Goal: Transaction & Acquisition: Purchase product/service

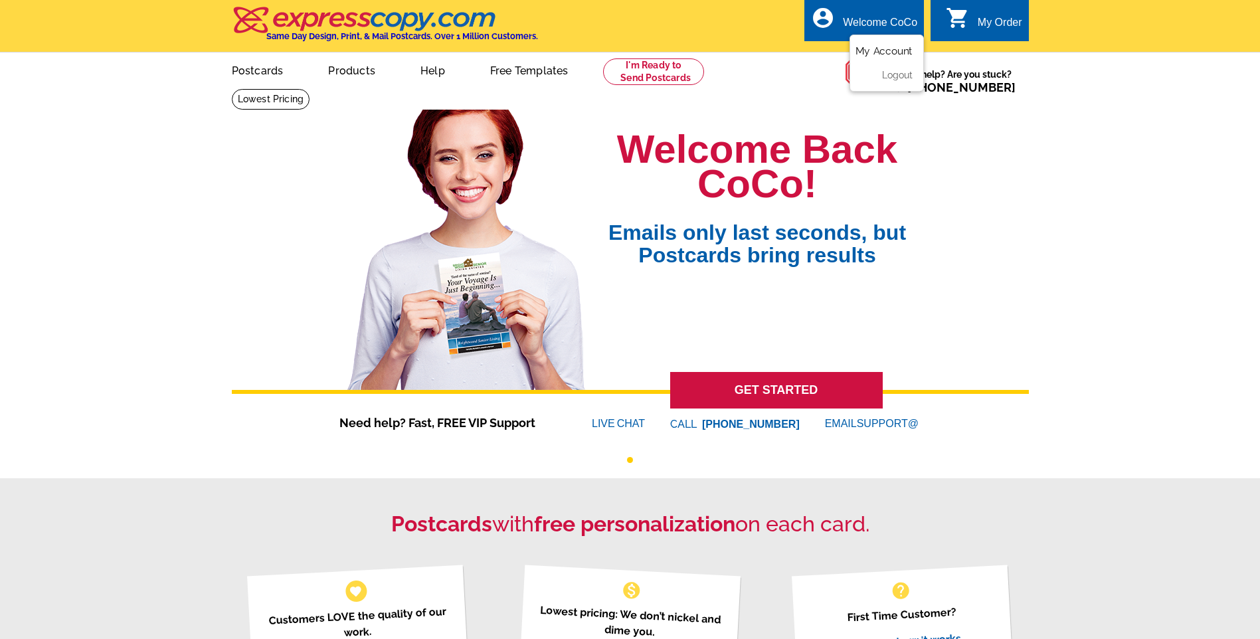
click at [898, 54] on link "My Account" at bounding box center [883, 51] width 57 height 12
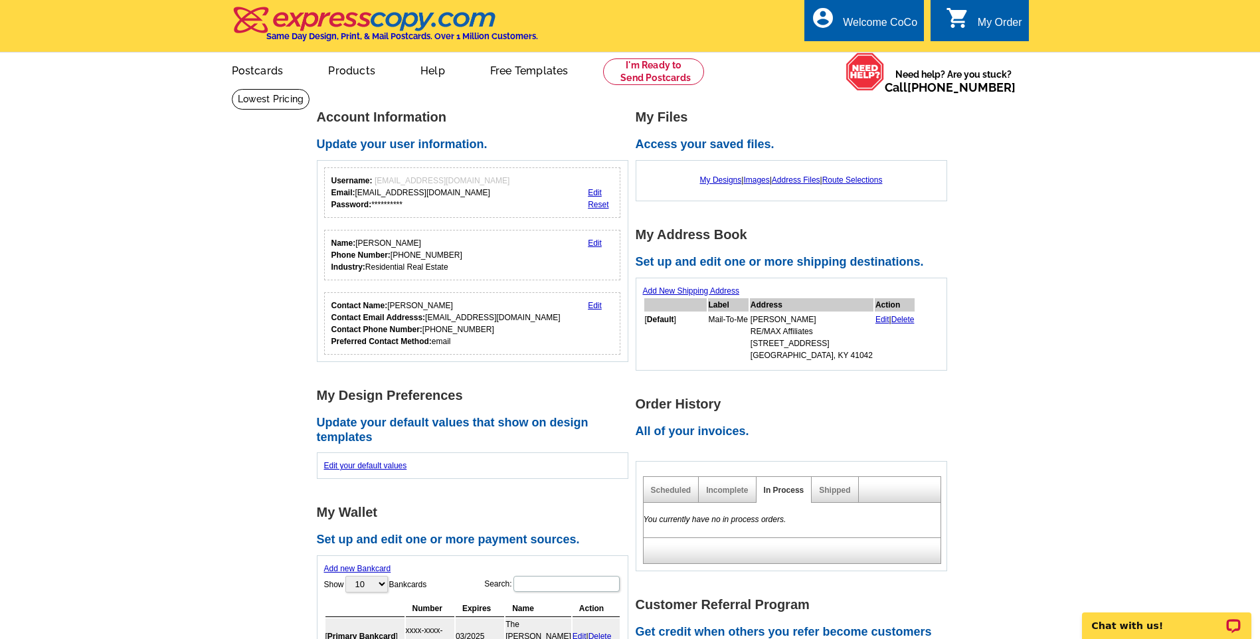
click at [991, 21] on div "My Order" at bounding box center [999, 26] width 44 height 19
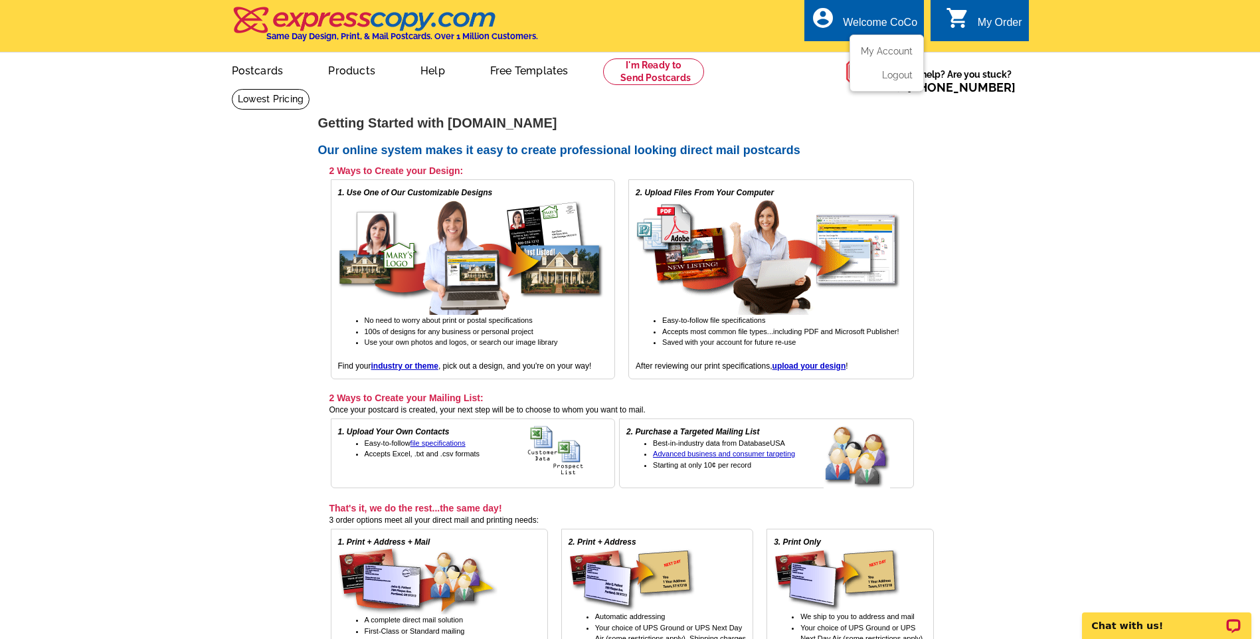
click at [873, 21] on div "Welcome CoCo" at bounding box center [880, 26] width 74 height 19
click at [884, 48] on link "My Account" at bounding box center [883, 51] width 57 height 12
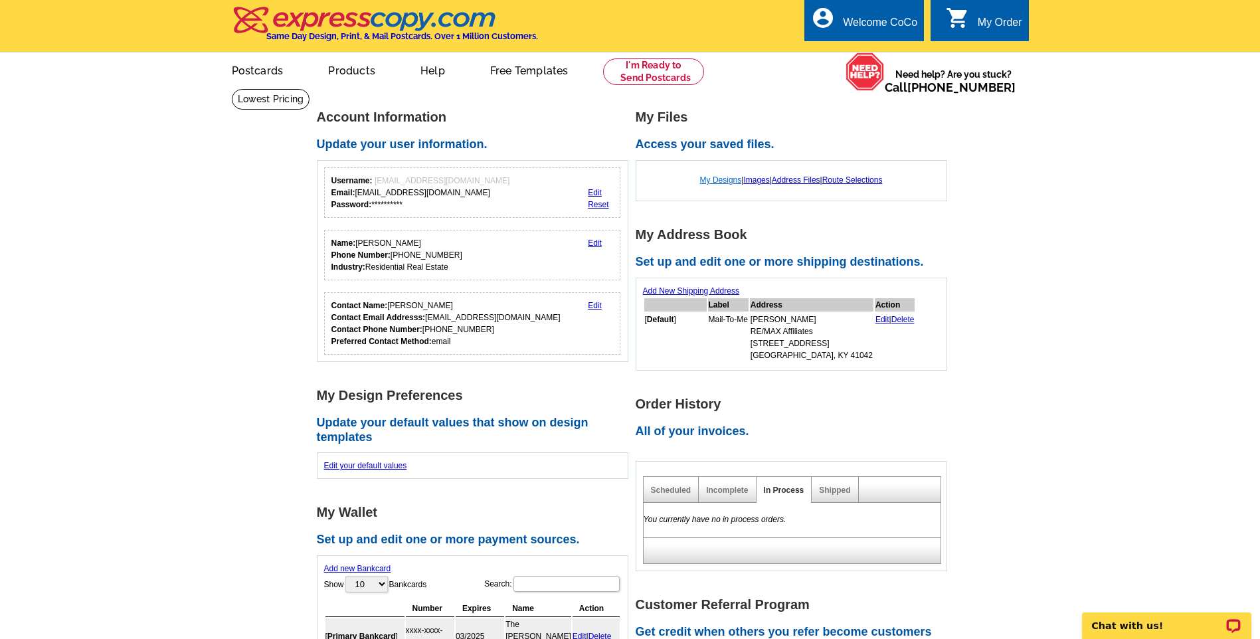
click at [714, 181] on link "My Designs" at bounding box center [721, 179] width 42 height 9
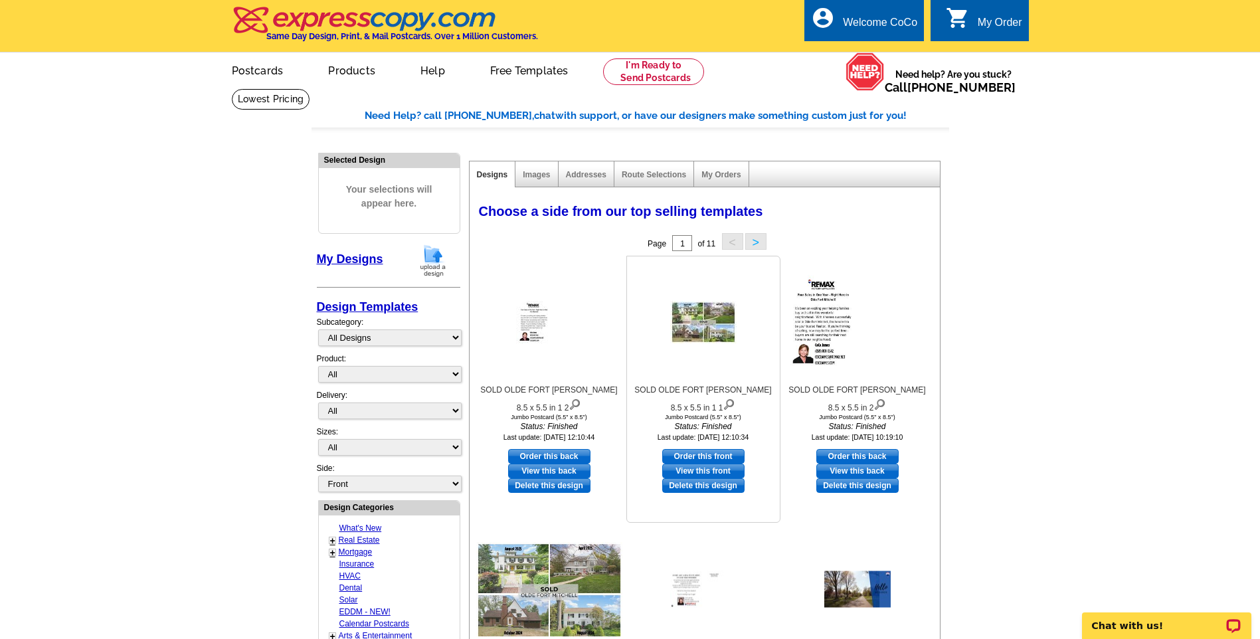
click at [714, 459] on link "Order this front" at bounding box center [703, 456] width 82 height 15
select select "2"
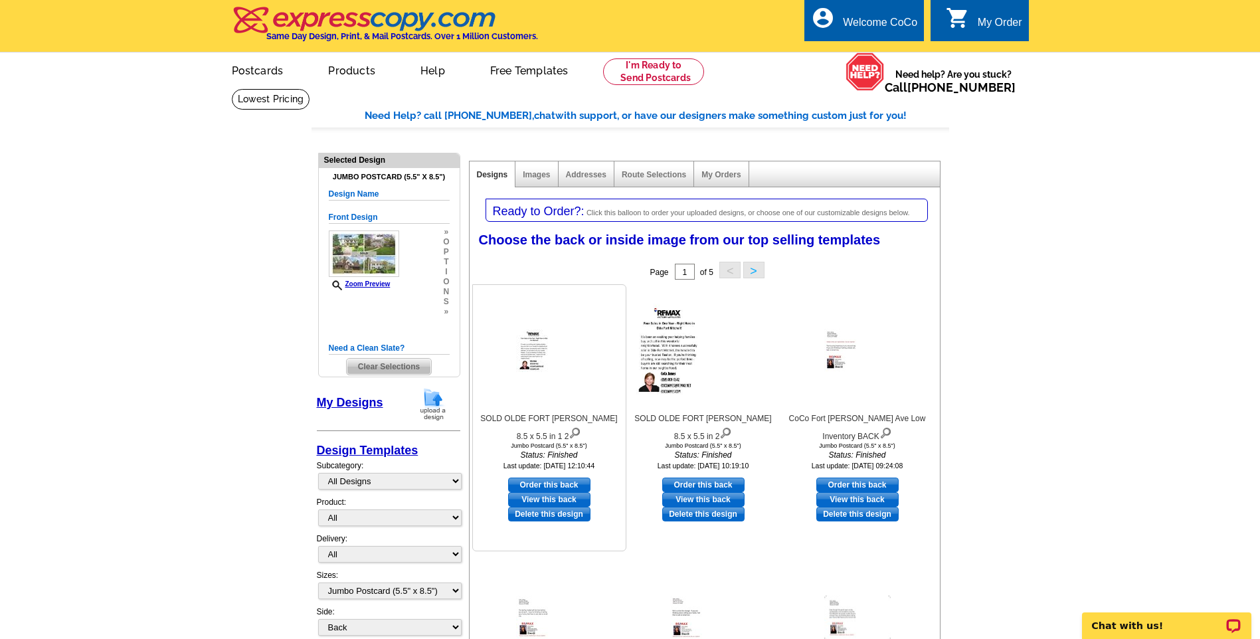
click at [556, 485] on link "Order this back" at bounding box center [549, 484] width 82 height 15
select select "front"
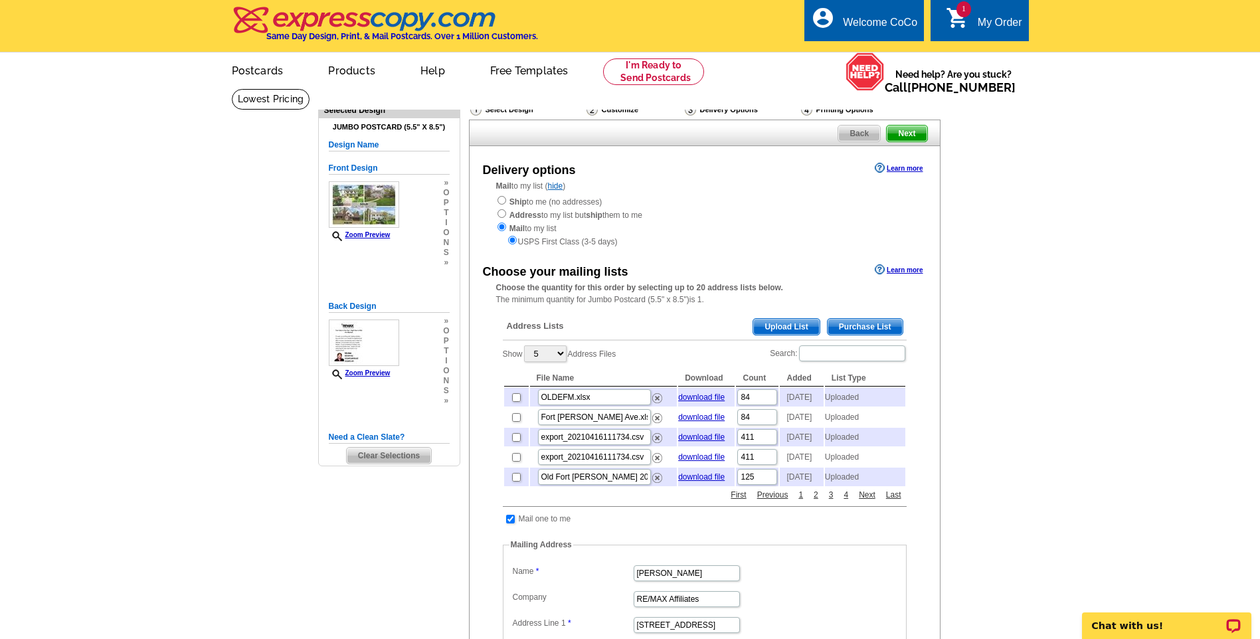
click at [763, 324] on span "Upload List" at bounding box center [786, 327] width 66 height 16
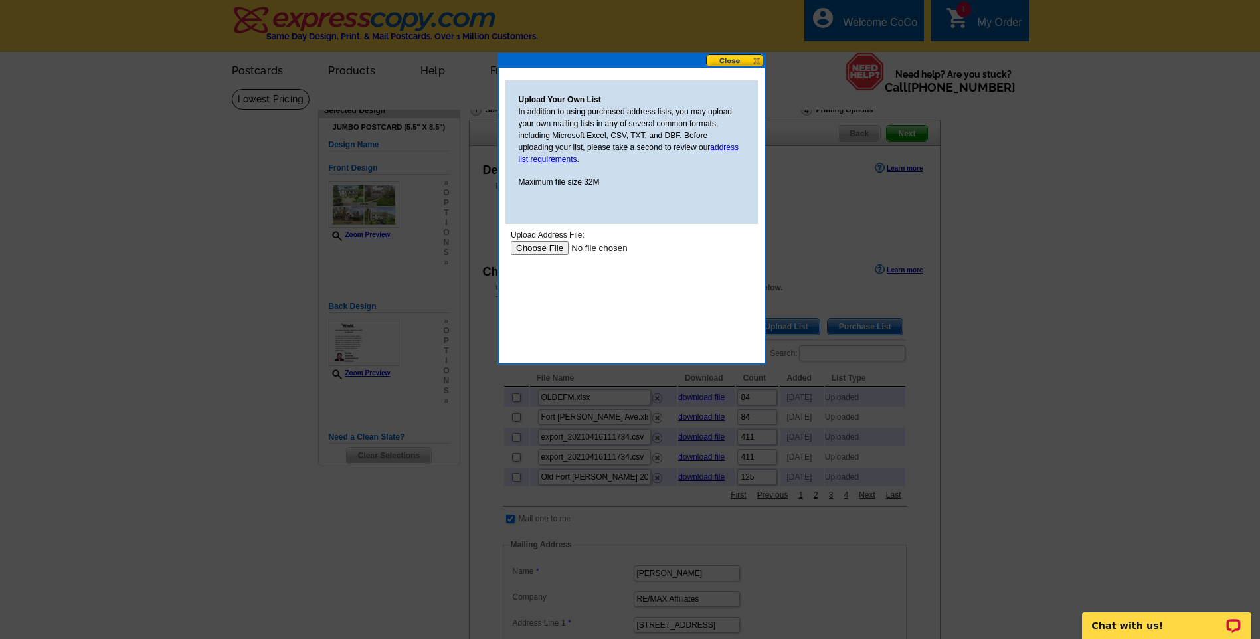
click at [548, 248] on input "file" at bounding box center [594, 248] width 168 height 14
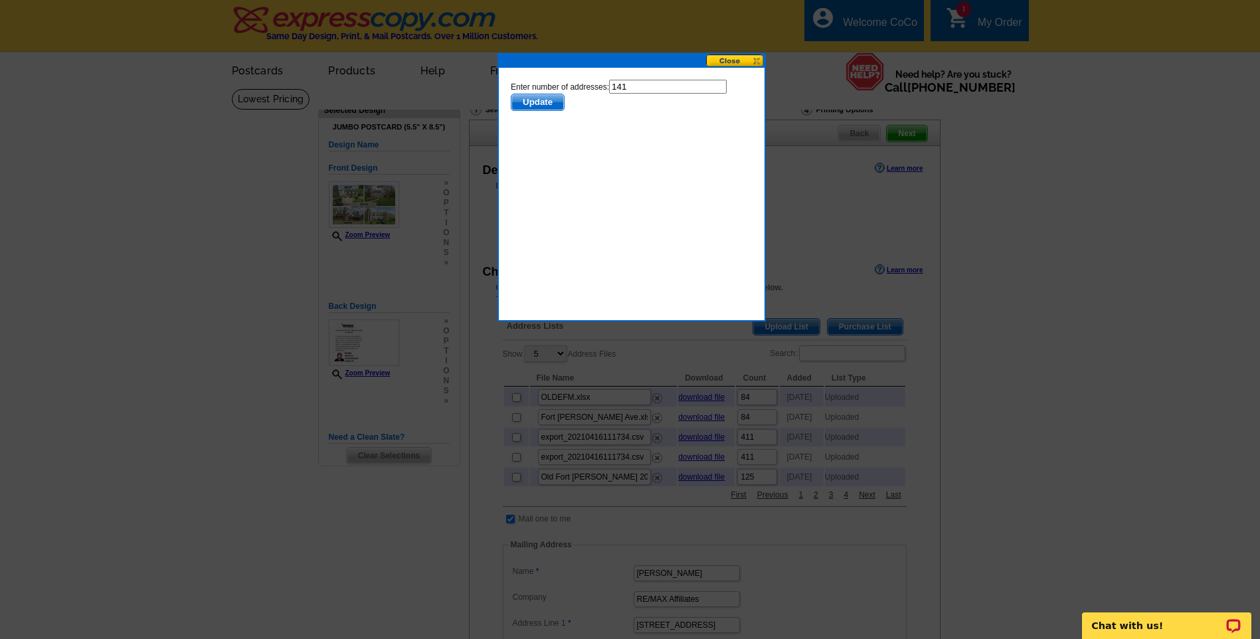
click at [556, 103] on span "Update" at bounding box center [537, 102] width 52 height 16
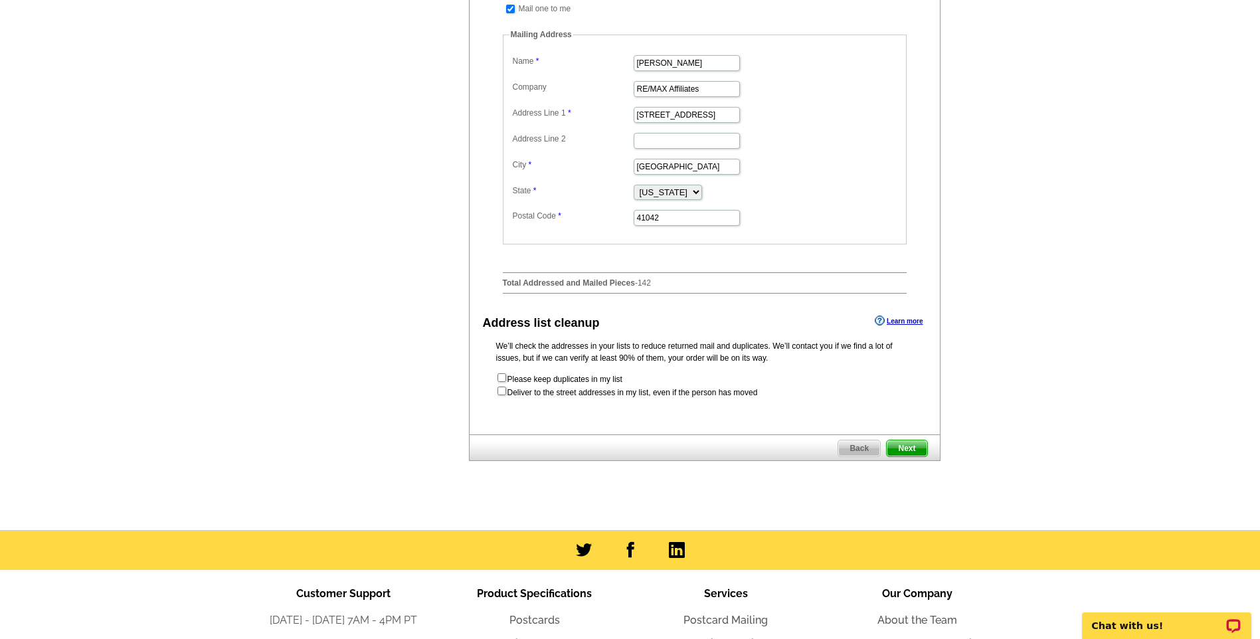
scroll to position [531, 0]
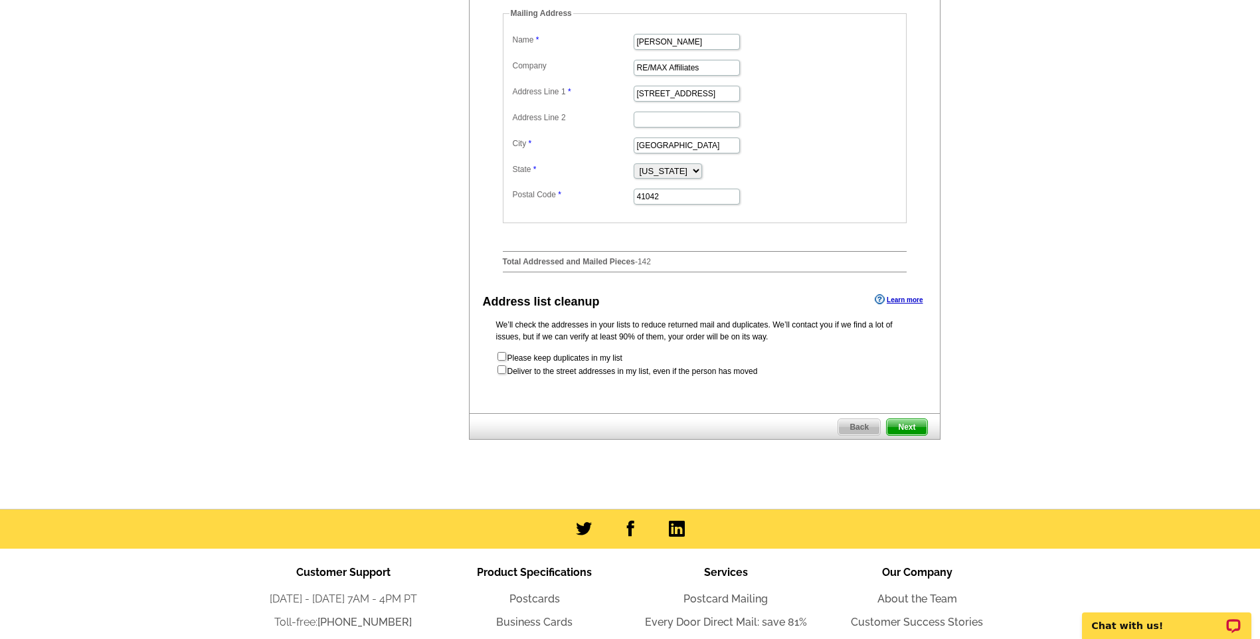
click at [904, 435] on span "Next" at bounding box center [906, 427] width 40 height 16
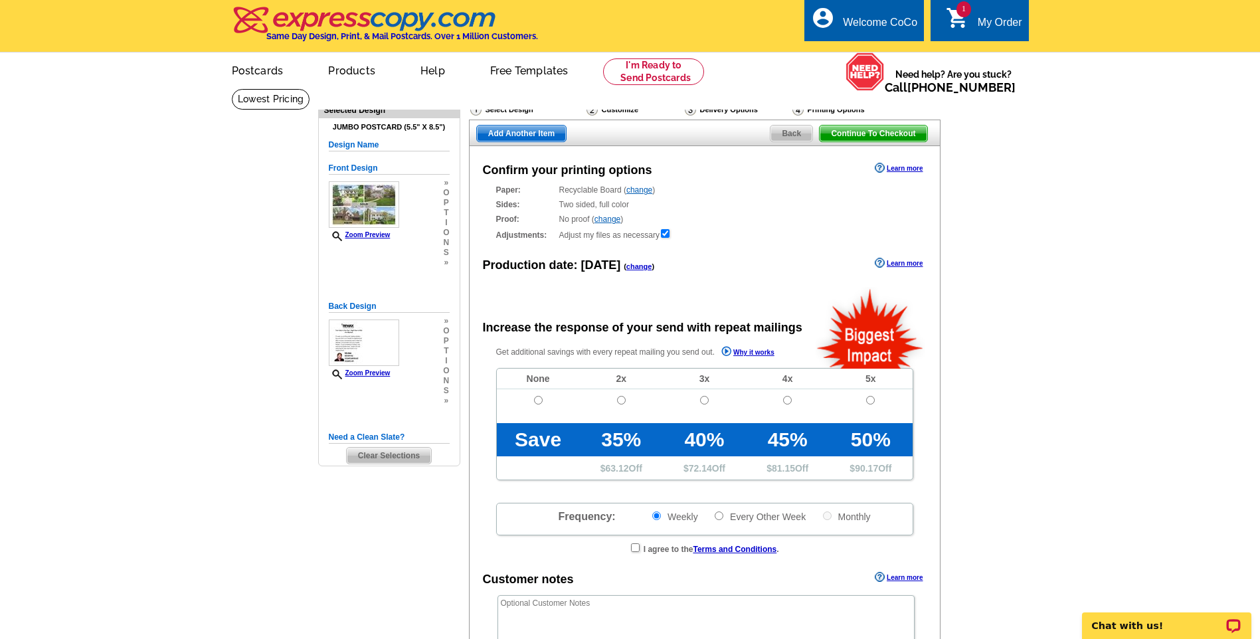
radio input "false"
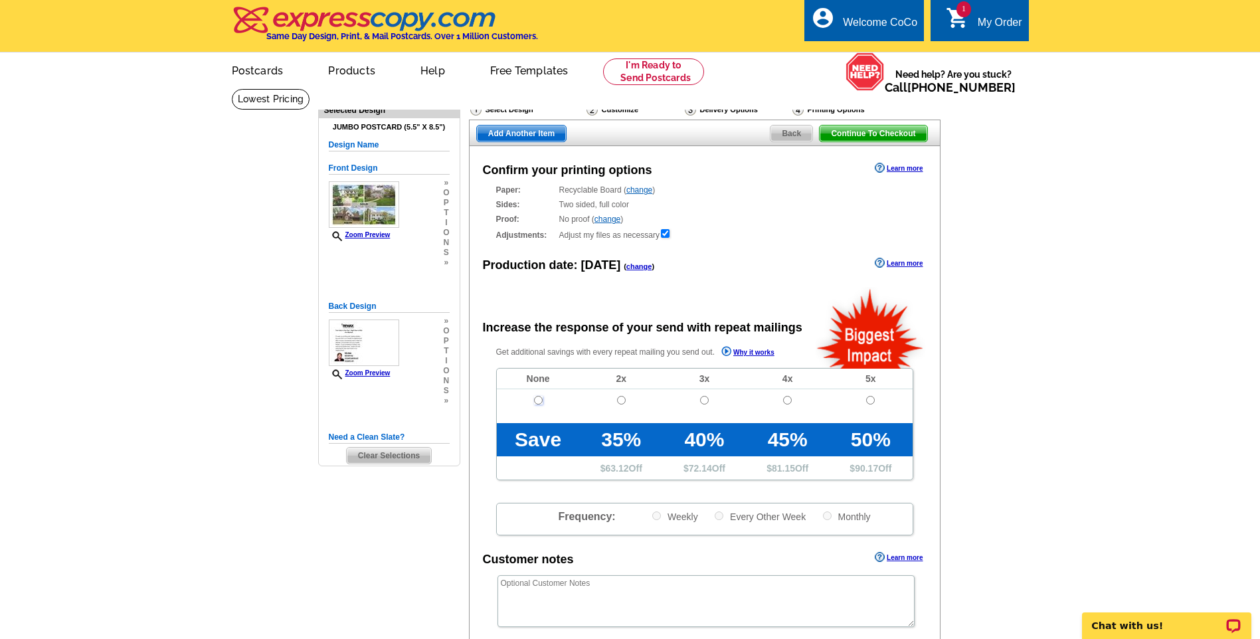
click at [539, 404] on input "radio" at bounding box center [538, 400] width 9 height 9
radio input "true"
click at [870, 131] on span "Continue To Checkout" at bounding box center [872, 133] width 107 height 16
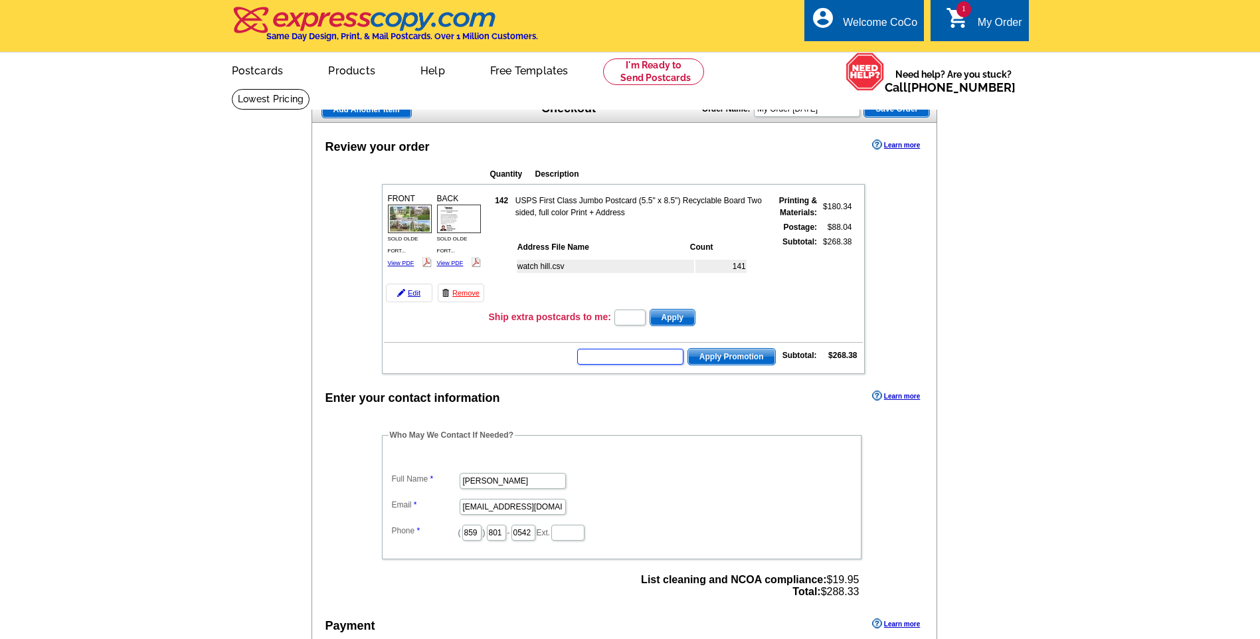
click at [609, 360] on input "text" at bounding box center [630, 357] width 106 height 16
type input "SAVEAUG20"
click at [716, 353] on span "Apply Promotion" at bounding box center [731, 357] width 87 height 16
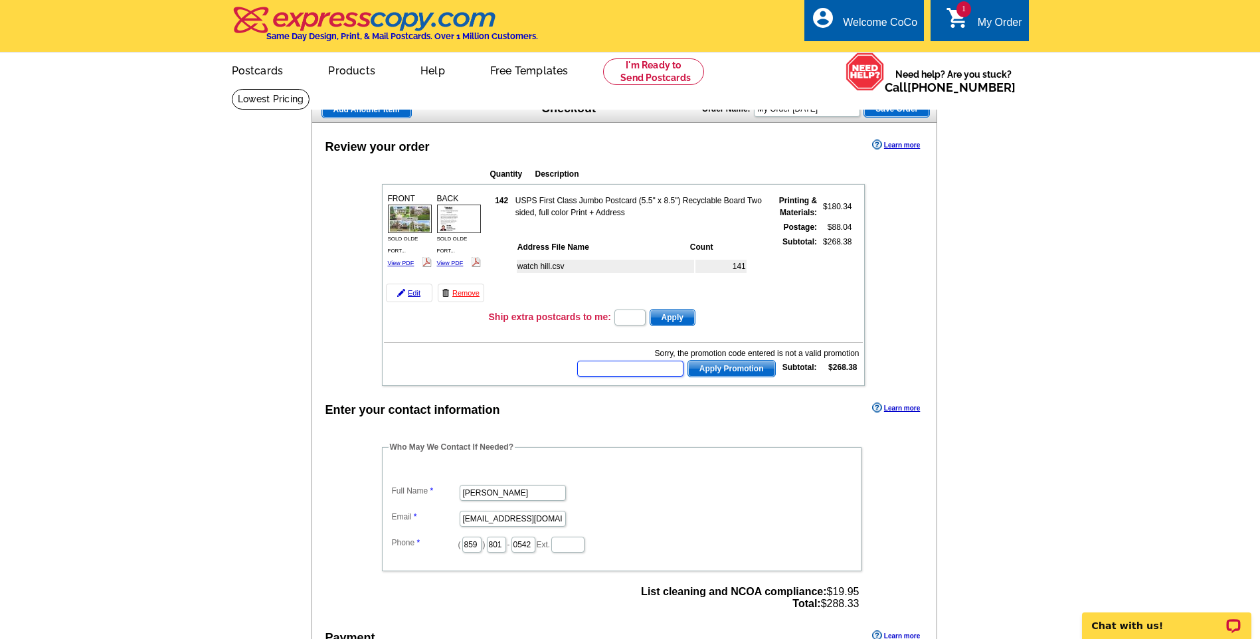
click at [639, 369] on input "text" at bounding box center [630, 369] width 106 height 16
drag, startPoint x: 641, startPoint y: 367, endPoint x: 465, endPoint y: 361, distance: 175.4
click at [465, 361] on td "Sorry, the promotion code entered is not a valid promotion SAVEAUG20 Apply Prom…" at bounding box center [623, 361] width 479 height 35
type input "hurry40"
click at [729, 365] on span "Apply Promotion" at bounding box center [731, 369] width 87 height 16
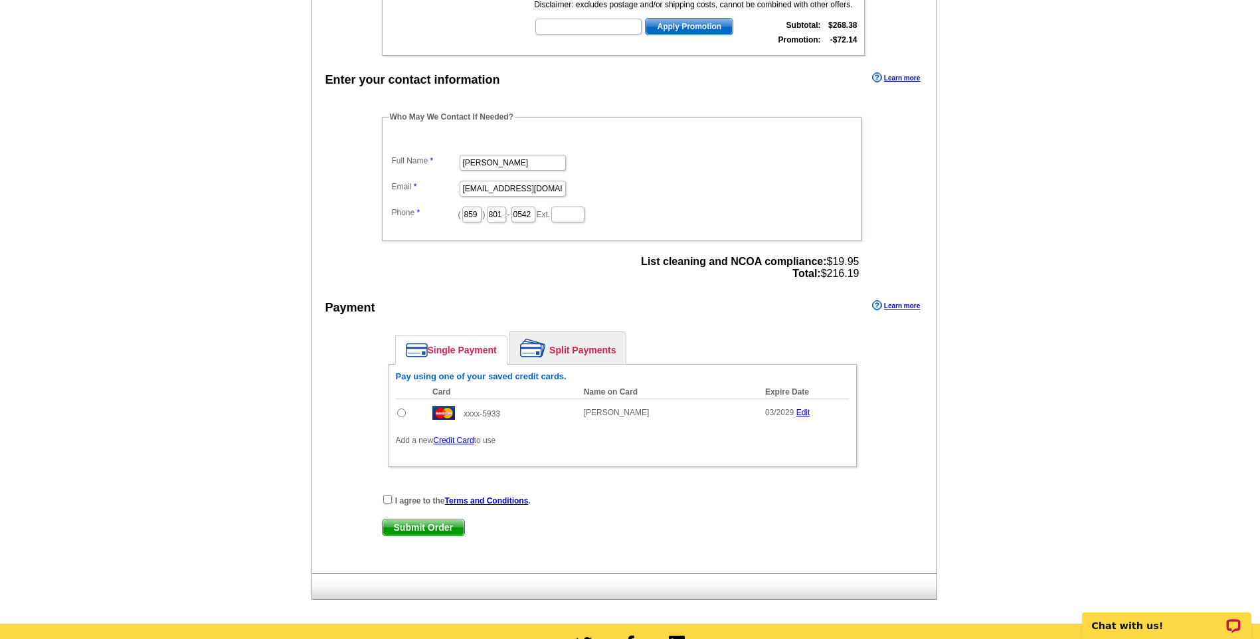
scroll to position [398, 0]
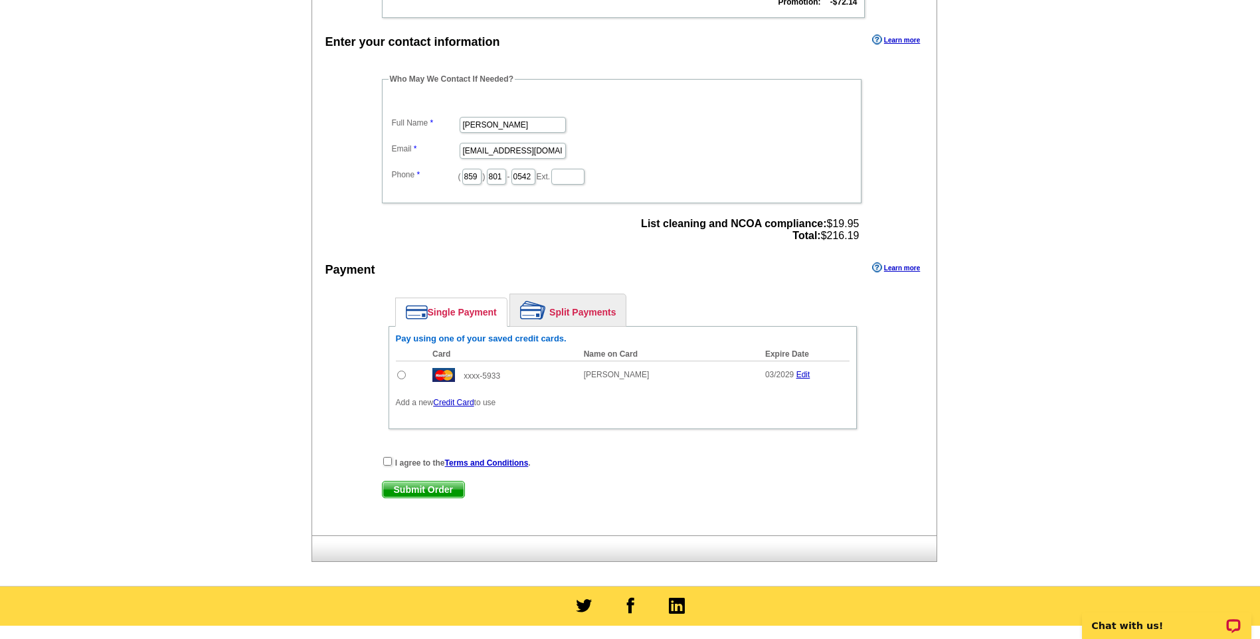
click at [402, 376] on input "radio" at bounding box center [401, 374] width 9 height 9
radio input "true"
click at [390, 461] on input "checkbox" at bounding box center [387, 461] width 9 height 9
checkbox input "true"
click at [398, 489] on span "Submit Order" at bounding box center [423, 489] width 82 height 16
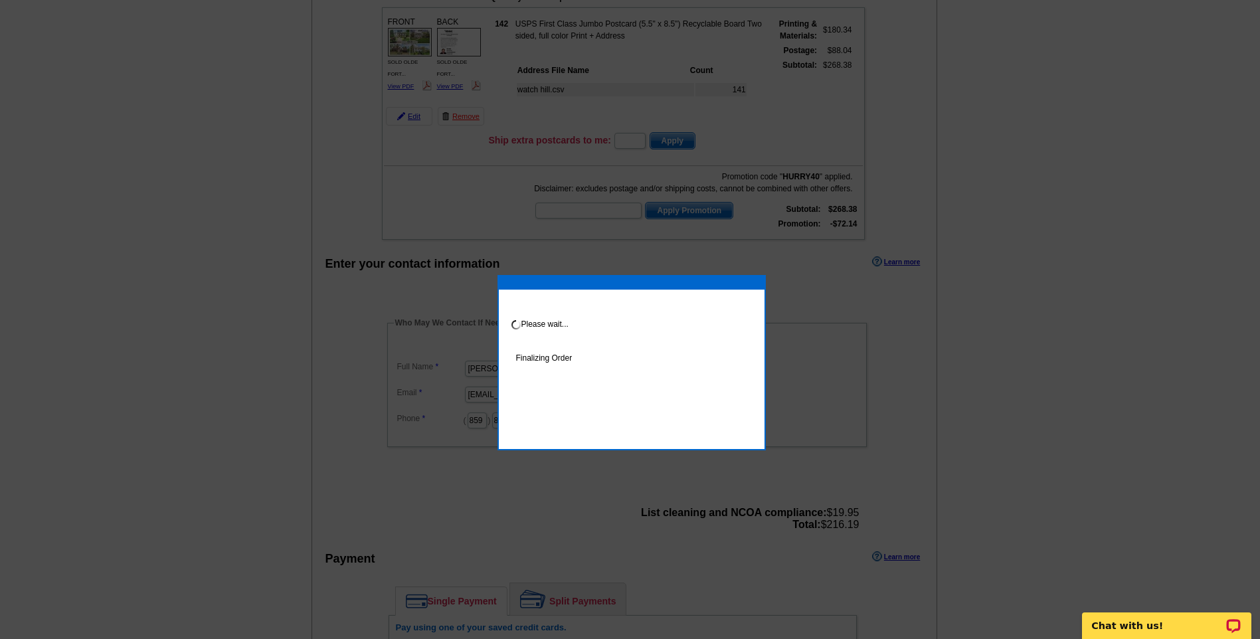
scroll to position [199, 0]
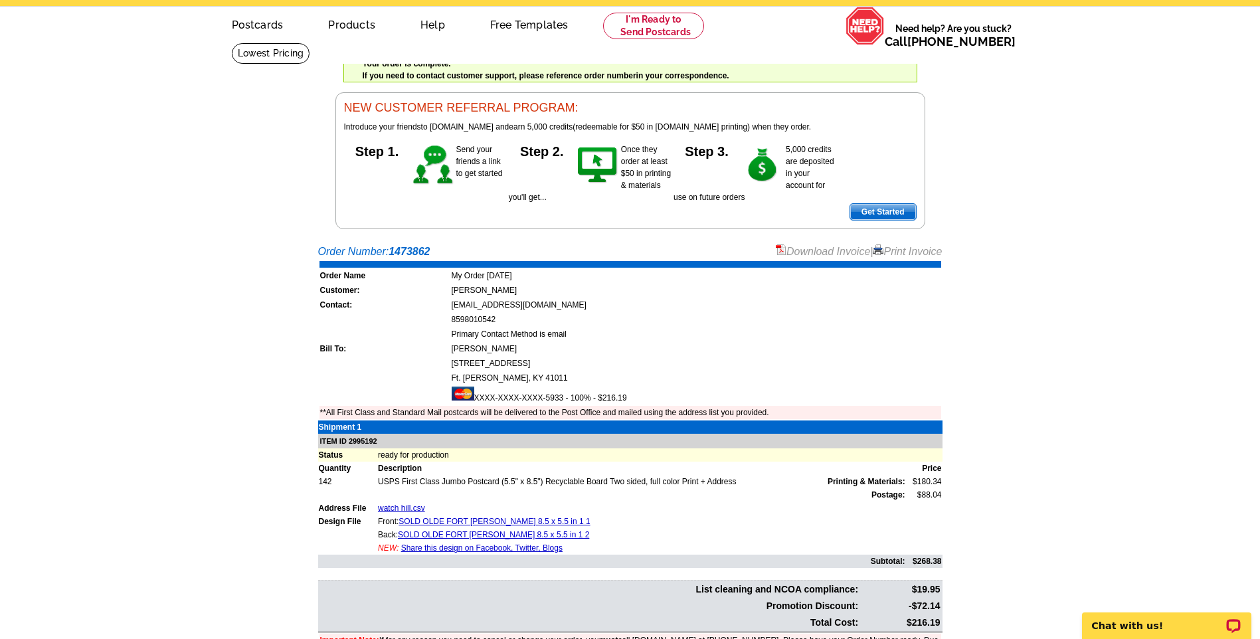
scroll to position [66, 0]
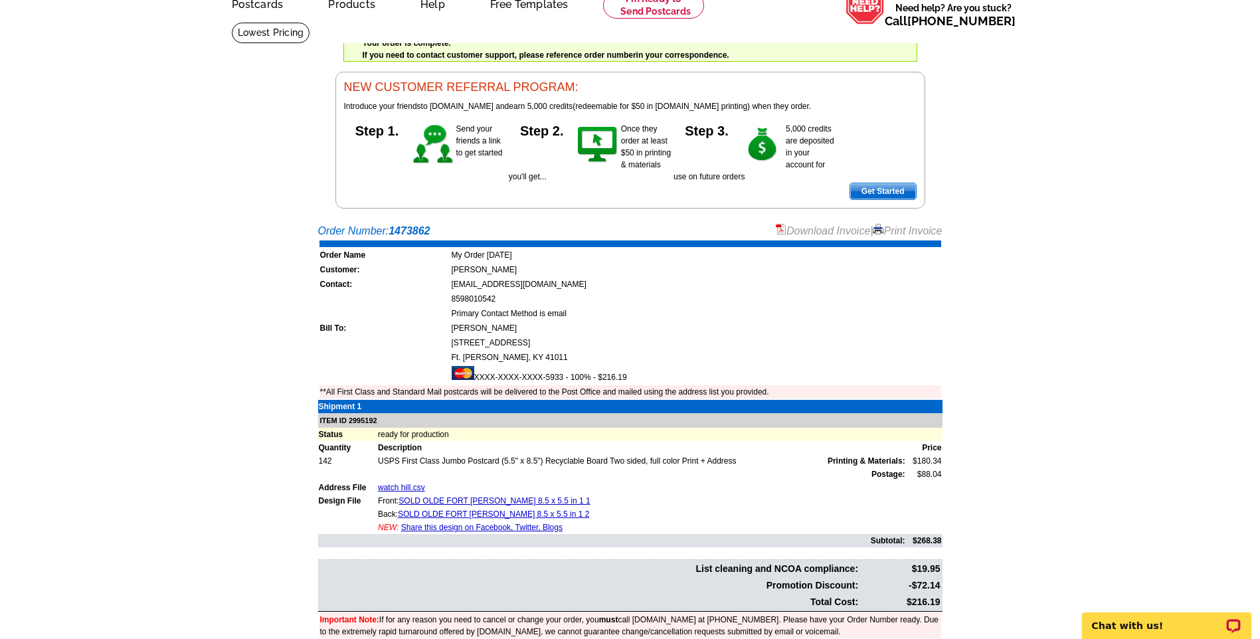
click at [910, 236] on link "Print Invoice" at bounding box center [906, 230] width 69 height 11
